Goal: Transaction & Acquisition: Book appointment/travel/reservation

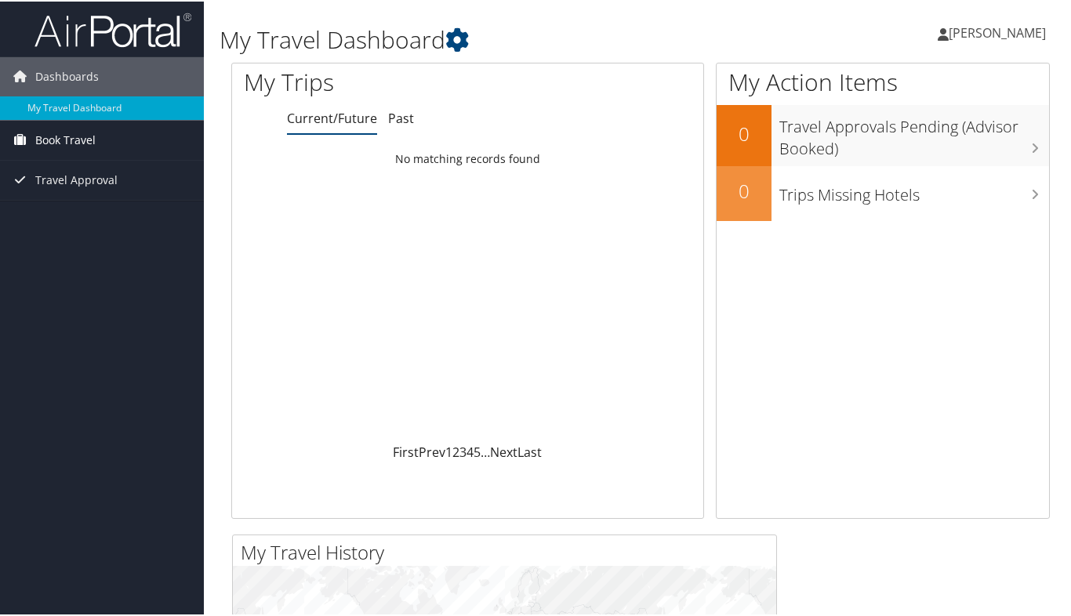
click at [82, 134] on span "Book Travel" at bounding box center [65, 138] width 60 height 39
click at [105, 194] on link "Book/Manage Online Trips" at bounding box center [102, 194] width 204 height 24
click at [347, 122] on link "Current/Future" at bounding box center [332, 116] width 90 height 17
click at [500, 158] on td "No matching records found" at bounding box center [467, 158] width 471 height 28
click at [445, 446] on link "1" at bounding box center [448, 450] width 7 height 17
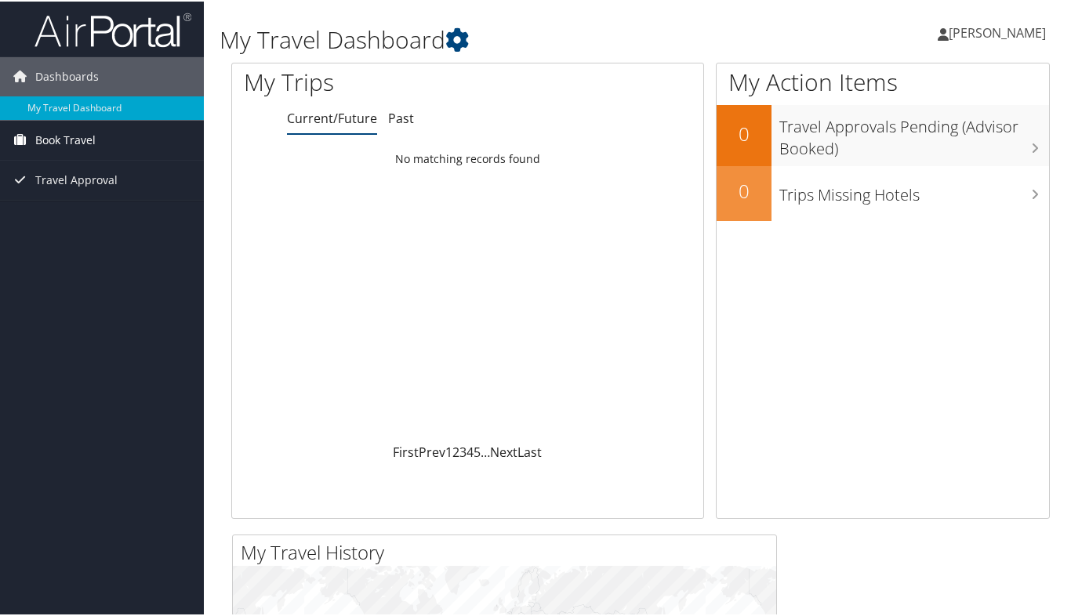
click at [85, 133] on span "Book Travel" at bounding box center [65, 138] width 60 height 39
click at [91, 200] on link "Book/Manage Online Trips" at bounding box center [102, 194] width 204 height 24
